Goal: Use online tool/utility: Utilize a website feature to perform a specific function

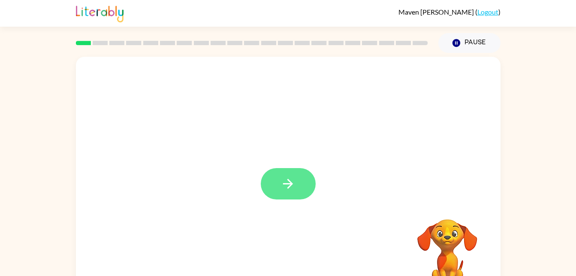
click at [285, 183] on icon "button" at bounding box center [288, 184] width 10 height 10
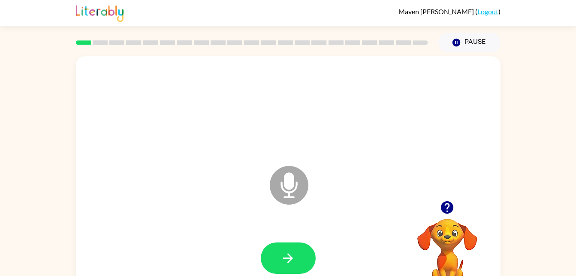
scroll to position [1, 0]
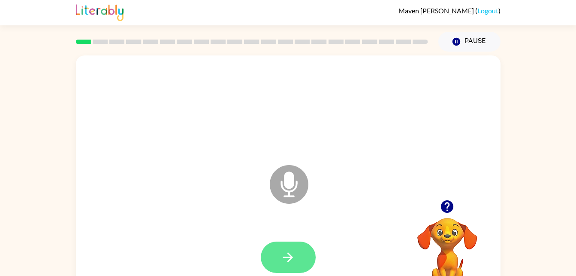
click at [288, 257] on icon "button" at bounding box center [288, 256] width 15 height 15
click at [282, 260] on icon "button" at bounding box center [288, 256] width 15 height 15
click at [284, 260] on icon "button" at bounding box center [288, 256] width 15 height 15
click at [283, 259] on icon "button" at bounding box center [288, 256] width 15 height 15
click at [294, 269] on button "button" at bounding box center [288, 256] width 55 height 31
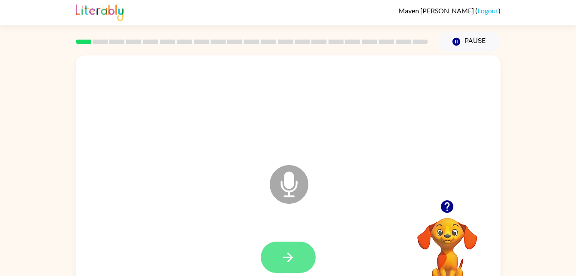
click at [277, 247] on button "button" at bounding box center [288, 256] width 55 height 31
click at [291, 267] on button "button" at bounding box center [288, 256] width 55 height 31
click at [298, 263] on button "button" at bounding box center [288, 256] width 55 height 31
click at [292, 250] on icon "button" at bounding box center [288, 256] width 15 height 15
click at [302, 258] on button "button" at bounding box center [288, 256] width 55 height 31
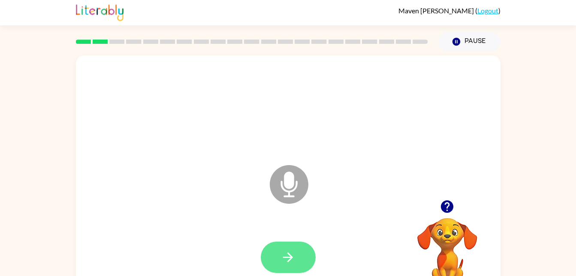
click at [291, 245] on button "button" at bounding box center [288, 256] width 55 height 31
click at [277, 260] on button "button" at bounding box center [288, 256] width 55 height 31
click at [284, 257] on icon "button" at bounding box center [288, 257] width 10 height 10
click at [290, 262] on icon "button" at bounding box center [288, 256] width 15 height 15
click at [294, 256] on icon "button" at bounding box center [288, 256] width 15 height 15
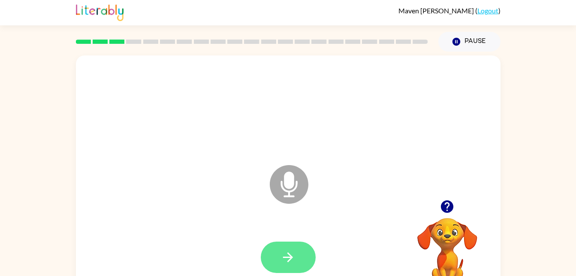
click at [288, 256] on icon "button" at bounding box center [288, 257] width 10 height 10
click at [262, 261] on button "button" at bounding box center [288, 256] width 55 height 31
click at [296, 265] on button "button" at bounding box center [288, 256] width 55 height 31
click at [290, 270] on button "button" at bounding box center [288, 256] width 55 height 31
click at [288, 254] on icon "button" at bounding box center [288, 257] width 10 height 10
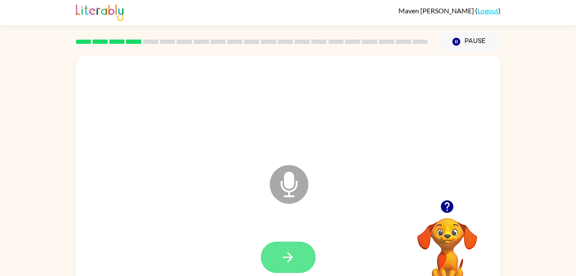
click at [291, 253] on icon "button" at bounding box center [288, 256] width 15 height 15
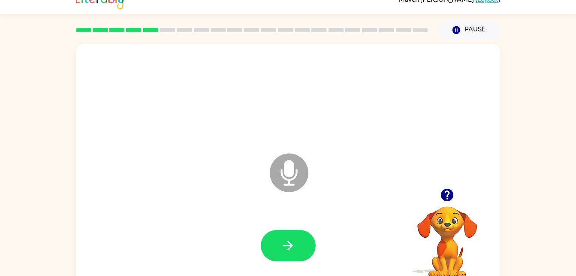
click at [264, 259] on div at bounding box center [288, 245] width 55 height 31
click at [297, 253] on button "button" at bounding box center [288, 245] width 55 height 31
click at [276, 251] on button "button" at bounding box center [288, 245] width 55 height 31
click at [300, 248] on button "button" at bounding box center [288, 245] width 55 height 31
click at [301, 242] on button "button" at bounding box center [288, 245] width 55 height 31
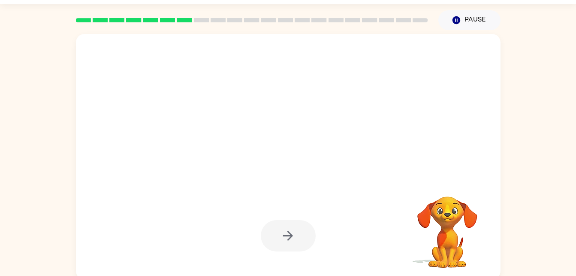
scroll to position [26, 0]
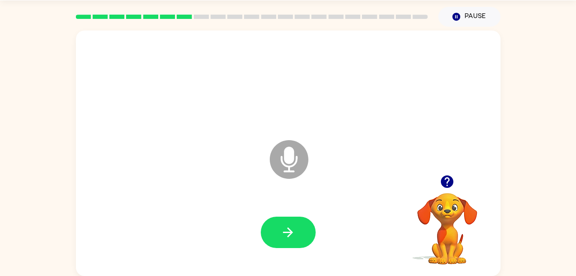
click at [445, 178] on icon "button" at bounding box center [447, 181] width 12 height 12
click at [446, 181] on icon "button" at bounding box center [447, 181] width 12 height 12
click at [291, 238] on icon "button" at bounding box center [288, 231] width 15 height 15
click at [284, 244] on button "button" at bounding box center [288, 231] width 55 height 31
click at [285, 237] on icon "button" at bounding box center [288, 231] width 15 height 15
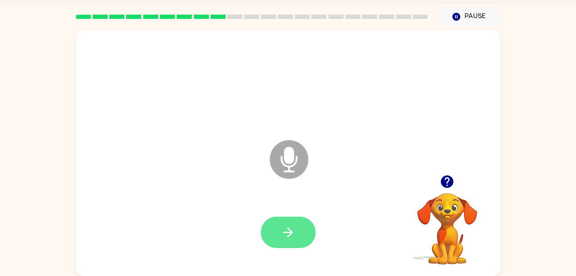
click at [294, 239] on icon "button" at bounding box center [288, 231] width 15 height 15
click at [282, 240] on button "button" at bounding box center [288, 231] width 55 height 31
click at [283, 222] on button "button" at bounding box center [288, 231] width 55 height 31
click at [457, 176] on button "button" at bounding box center [447, 181] width 22 height 22
click at [284, 221] on button "button" at bounding box center [288, 231] width 55 height 31
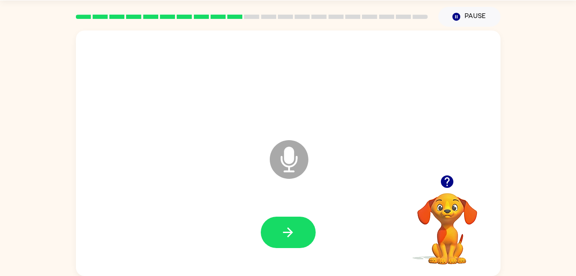
click at [264, 247] on div at bounding box center [288, 231] width 55 height 31
click at [295, 239] on icon "button" at bounding box center [288, 231] width 15 height 15
click at [287, 228] on icon "button" at bounding box center [288, 231] width 15 height 15
click at [444, 179] on icon "button" at bounding box center [447, 181] width 12 height 12
click at [289, 238] on icon "button" at bounding box center [288, 231] width 15 height 15
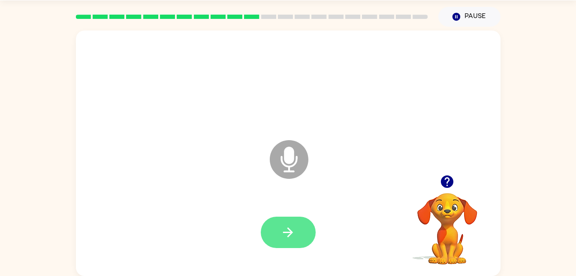
click at [282, 244] on button "button" at bounding box center [288, 231] width 55 height 31
click at [296, 235] on button "button" at bounding box center [288, 231] width 55 height 31
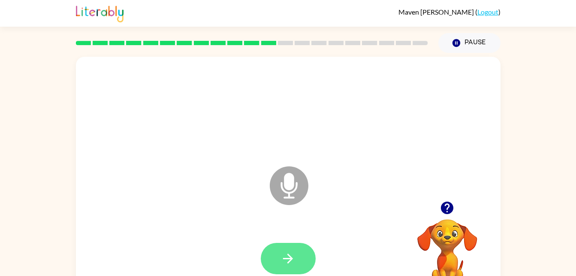
click at [286, 248] on button "button" at bounding box center [288, 257] width 55 height 31
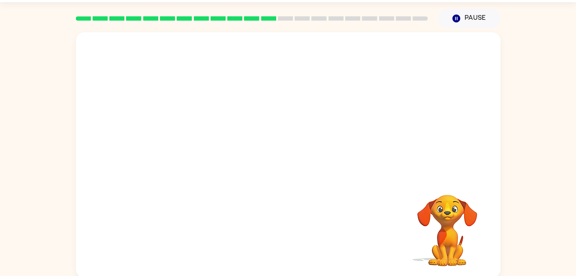
scroll to position [22, 0]
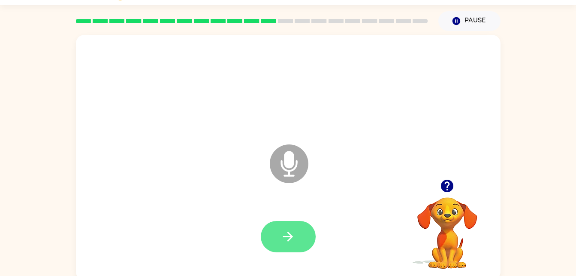
click at [306, 227] on button "button" at bounding box center [288, 236] width 55 height 31
click at [285, 223] on button "button" at bounding box center [288, 236] width 55 height 31
click at [287, 236] on icon "button" at bounding box center [288, 236] width 10 height 10
click at [310, 236] on button "button" at bounding box center [288, 236] width 55 height 31
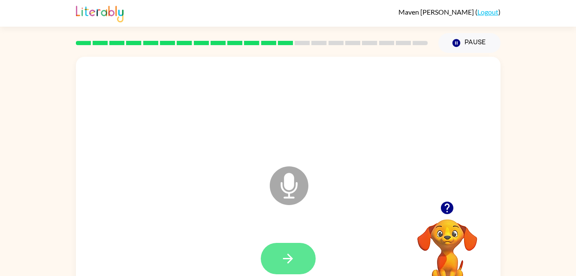
click at [291, 261] on icon "button" at bounding box center [288, 258] width 15 height 15
click at [429, 205] on div at bounding box center [448, 208] width 86 height 22
click at [454, 206] on icon "button" at bounding box center [447, 207] width 15 height 15
click at [285, 250] on button "button" at bounding box center [288, 257] width 55 height 31
click at [291, 243] on button "button" at bounding box center [288, 257] width 55 height 31
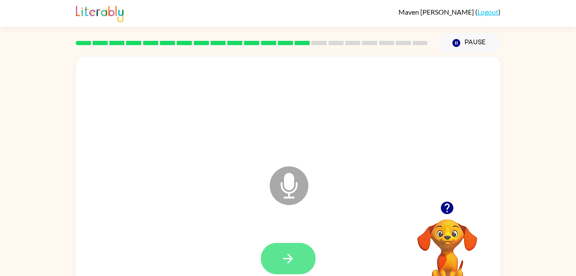
click at [303, 255] on button "button" at bounding box center [288, 257] width 55 height 31
click at [278, 250] on button "button" at bounding box center [288, 257] width 55 height 31
click at [288, 249] on button "button" at bounding box center [288, 257] width 55 height 31
click at [283, 259] on icon "button" at bounding box center [288, 258] width 15 height 15
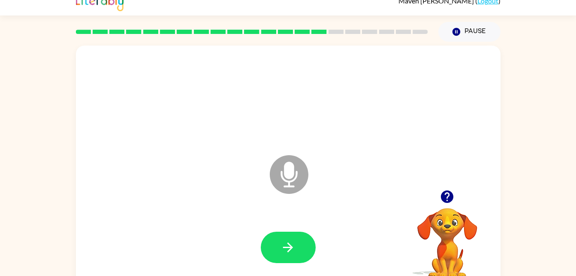
scroll to position [13, 0]
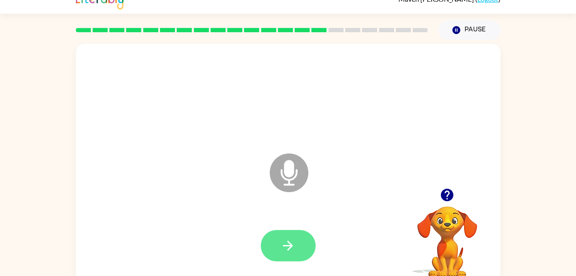
click at [299, 245] on button "button" at bounding box center [288, 245] width 55 height 31
click at [306, 253] on button "button" at bounding box center [288, 245] width 55 height 31
click at [300, 248] on button "button" at bounding box center [288, 245] width 55 height 31
click at [300, 242] on button "button" at bounding box center [288, 245] width 55 height 31
click at [285, 236] on button "button" at bounding box center [288, 245] width 55 height 31
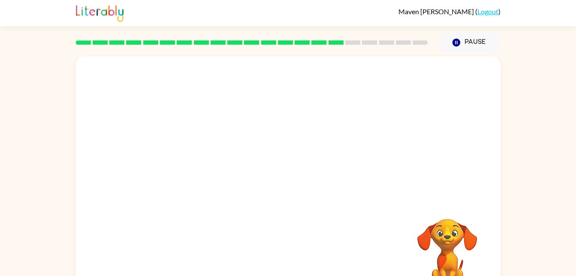
scroll to position [0, 0]
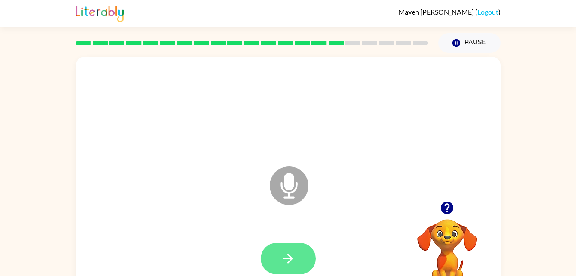
click at [286, 268] on button "button" at bounding box center [288, 257] width 55 height 31
click at [277, 242] on button "button" at bounding box center [288, 257] width 55 height 31
click at [292, 270] on button "button" at bounding box center [288, 257] width 55 height 31
click at [298, 263] on button "button" at bounding box center [288, 257] width 55 height 31
click at [285, 265] on icon "button" at bounding box center [288, 258] width 15 height 15
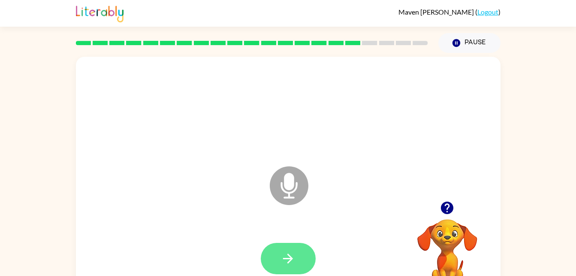
click at [291, 265] on icon "button" at bounding box center [288, 258] width 15 height 15
click at [287, 254] on icon "button" at bounding box center [288, 258] width 15 height 15
click at [293, 248] on button "button" at bounding box center [288, 257] width 55 height 31
click at [294, 237] on div at bounding box center [289, 258] width 408 height 70
click at [287, 262] on icon "button" at bounding box center [288, 258] width 15 height 15
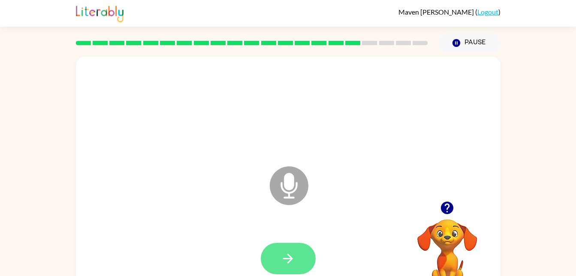
click at [291, 256] on icon "button" at bounding box center [288, 258] width 15 height 15
click at [445, 212] on icon "button" at bounding box center [447, 207] width 12 height 12
click at [297, 266] on button "button" at bounding box center [288, 257] width 55 height 31
click at [278, 248] on button "button" at bounding box center [288, 257] width 55 height 31
click at [288, 254] on icon "button" at bounding box center [288, 258] width 15 height 15
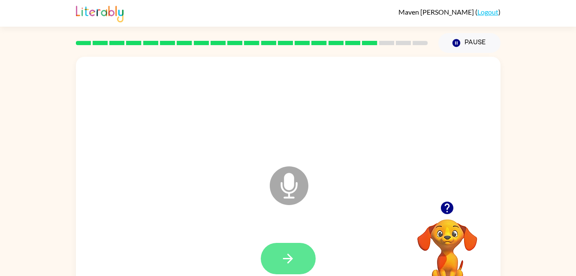
click at [286, 264] on icon "button" at bounding box center [288, 258] width 15 height 15
click at [291, 258] on icon "button" at bounding box center [288, 258] width 10 height 10
click at [448, 198] on button "button" at bounding box center [447, 208] width 22 height 22
click at [276, 266] on button "button" at bounding box center [288, 257] width 55 height 31
click at [288, 259] on icon "button" at bounding box center [288, 258] width 15 height 15
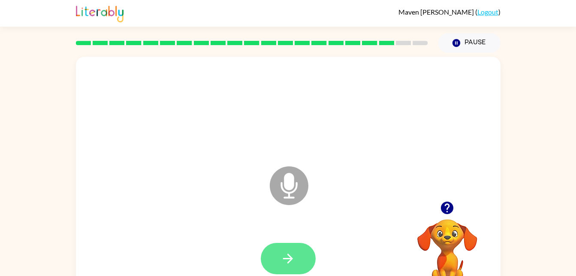
click at [279, 248] on button "button" at bounding box center [288, 257] width 55 height 31
click at [309, 257] on button "button" at bounding box center [288, 257] width 55 height 31
click at [321, 35] on div at bounding box center [252, 43] width 363 height 30
click at [282, 247] on button "button" at bounding box center [288, 257] width 55 height 31
click at [288, 269] on button "button" at bounding box center [288, 257] width 55 height 31
